Goal: Find specific page/section: Find specific page/section

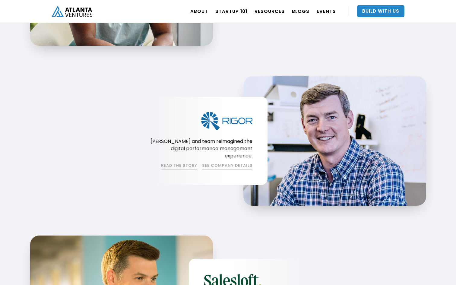
scroll to position [727, 0]
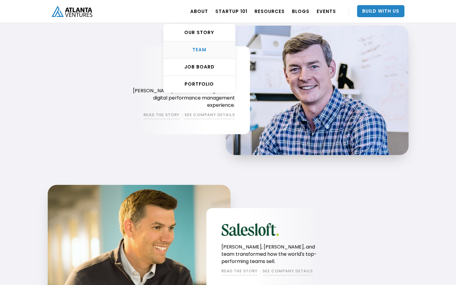
click at [210, 52] on div "TEAM" at bounding box center [199, 50] width 72 height 6
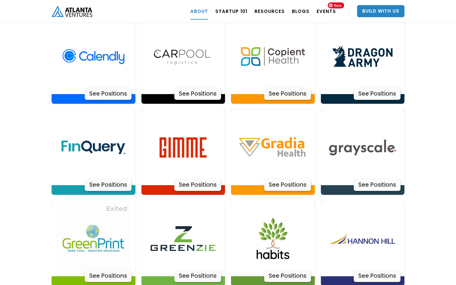
scroll to position [1401, 0]
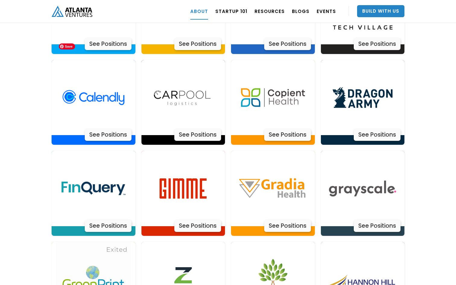
click at [33, 74] on div "About Atlanta Ventures – Our Story Atlanta Ventures was just a twinkle in found…" at bounding box center [228, 92] width 456 height 2526
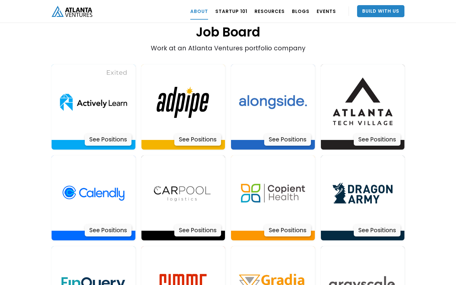
scroll to position [1145, 0]
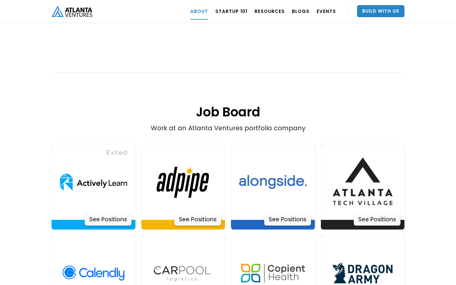
click at [80, 14] on img "home" at bounding box center [72, 11] width 41 height 11
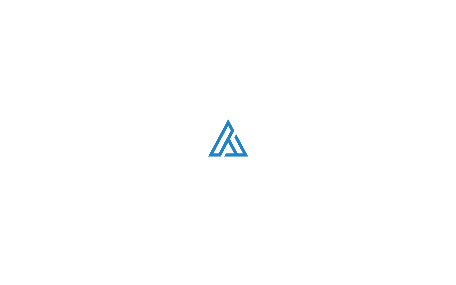
scroll to position [1145, 0]
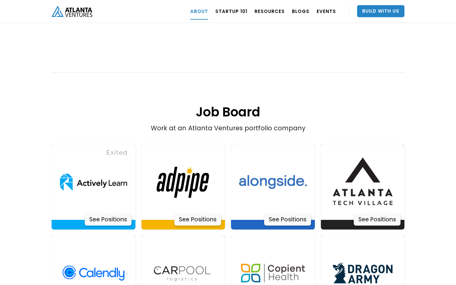
click at [139, 73] on h1 "Job Board" at bounding box center [228, 96] width 353 height 47
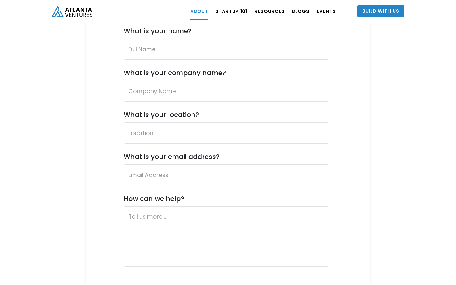
scroll to position [2338, 0]
